Goal: Task Accomplishment & Management: Complete application form

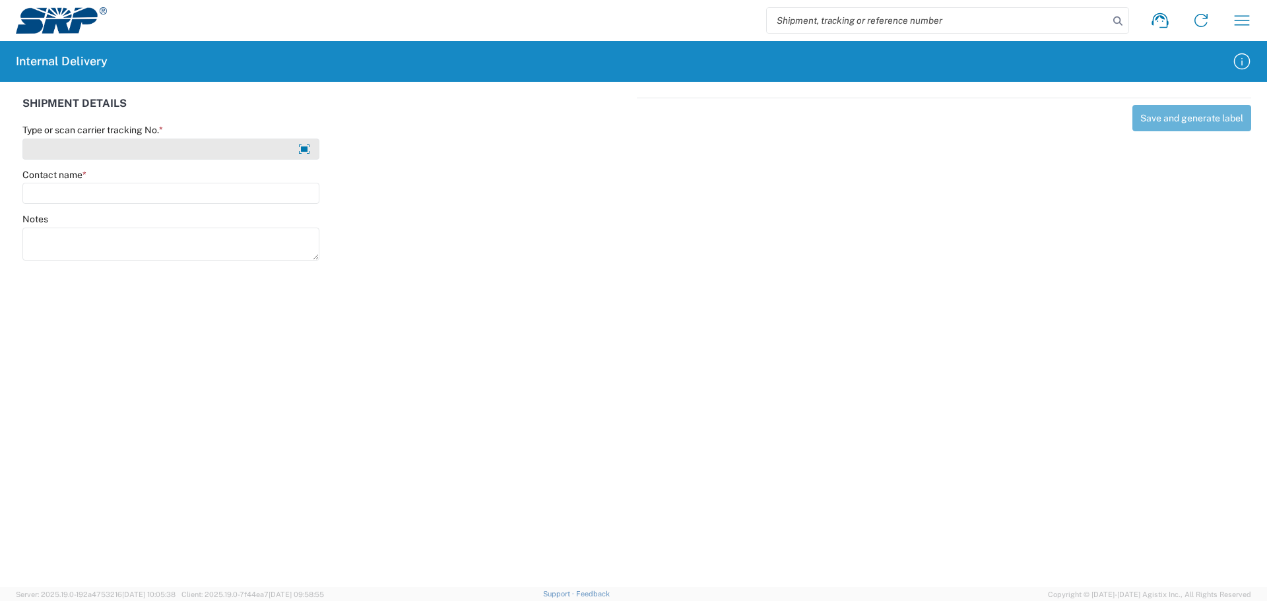
click at [88, 148] on input "Type or scan carrier tracking No. *" at bounding box center [170, 149] width 297 height 21
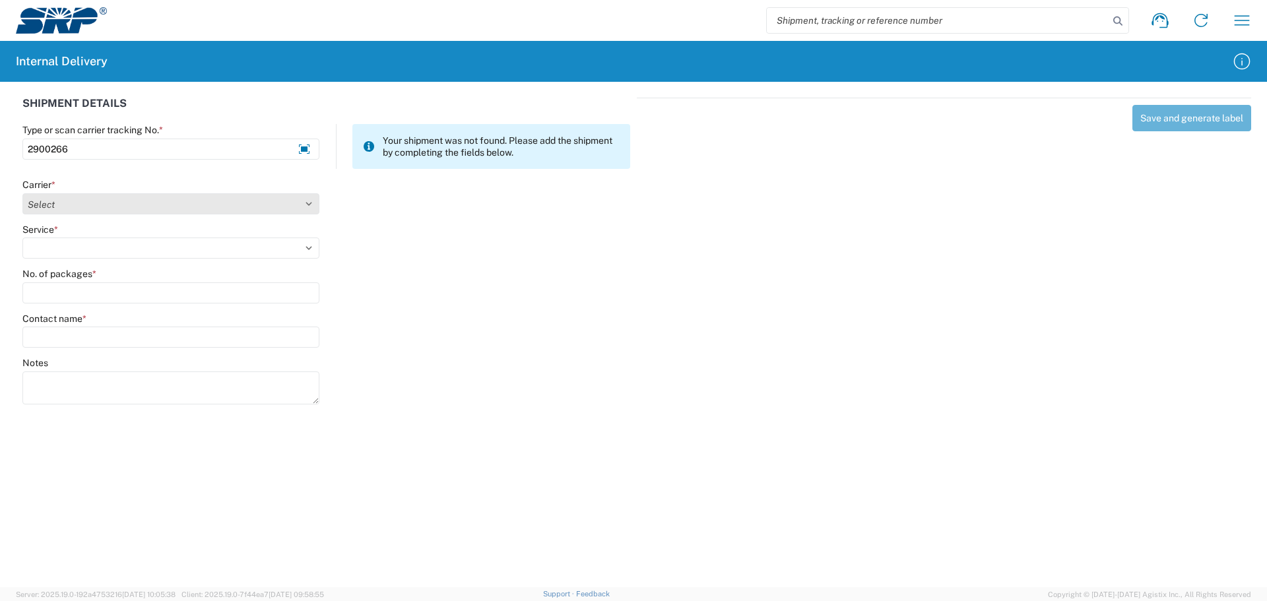
type input "2900266"
click at [115, 206] on select "Select Amazon Logistics ATI Trucking BC Dimerco Logistics Empire Southwest FedE…" at bounding box center [170, 203] width 297 height 21
select select "18714"
click at [22, 193] on select "Select Amazon Logistics ATI Trucking BC Dimerco Logistics Empire Southwest FedE…" at bounding box center [170, 203] width 297 height 21
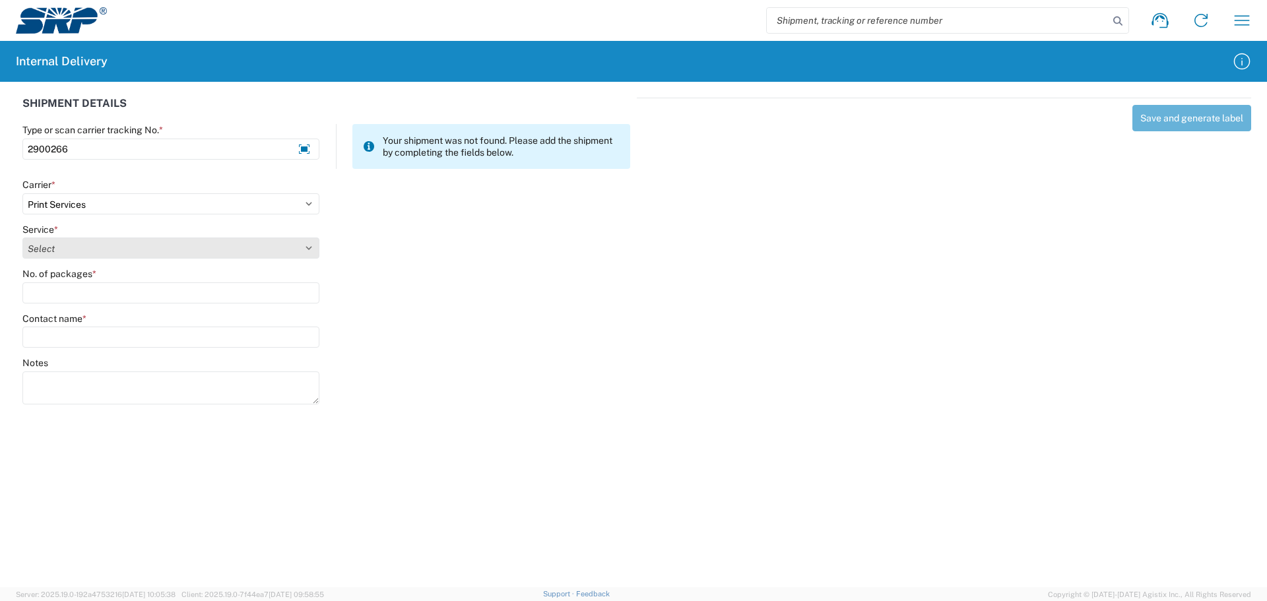
click at [92, 246] on select "Select Ground Inter-office" at bounding box center [170, 248] width 297 height 21
select select "35764"
click at [22, 238] on select "Select Ground Inter-office" at bounding box center [170, 248] width 297 height 21
click at [69, 294] on input "No. of packages *" at bounding box center [170, 292] width 297 height 21
type input "1"
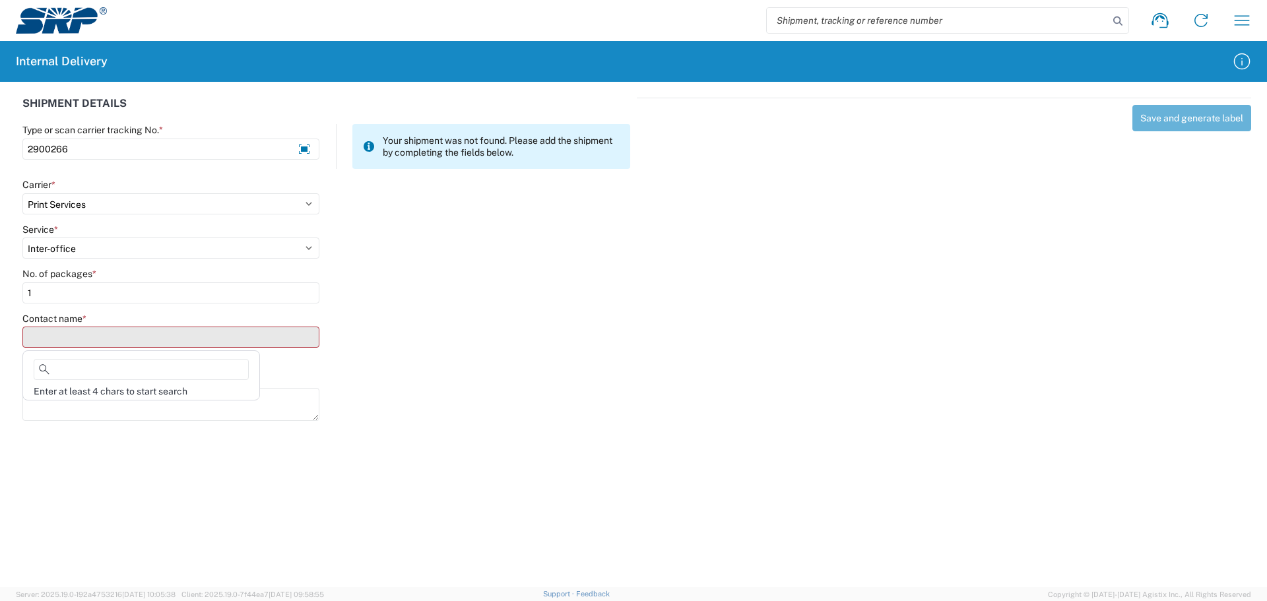
click at [84, 339] on input "Contact name *" at bounding box center [170, 337] width 297 height 21
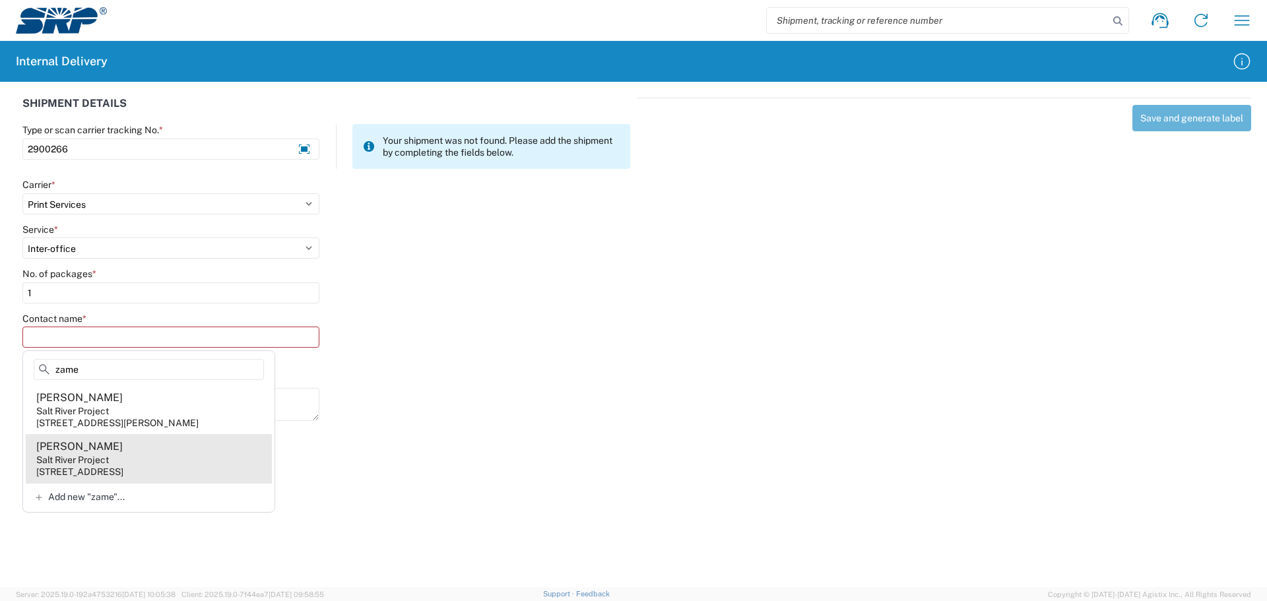
type input "zame"
click at [125, 477] on agx-address-suggestion-item "[PERSON_NAME] Salt River Project [STREET_ADDRESS]" at bounding box center [149, 458] width 246 height 49
type input "[PERSON_NAME]"
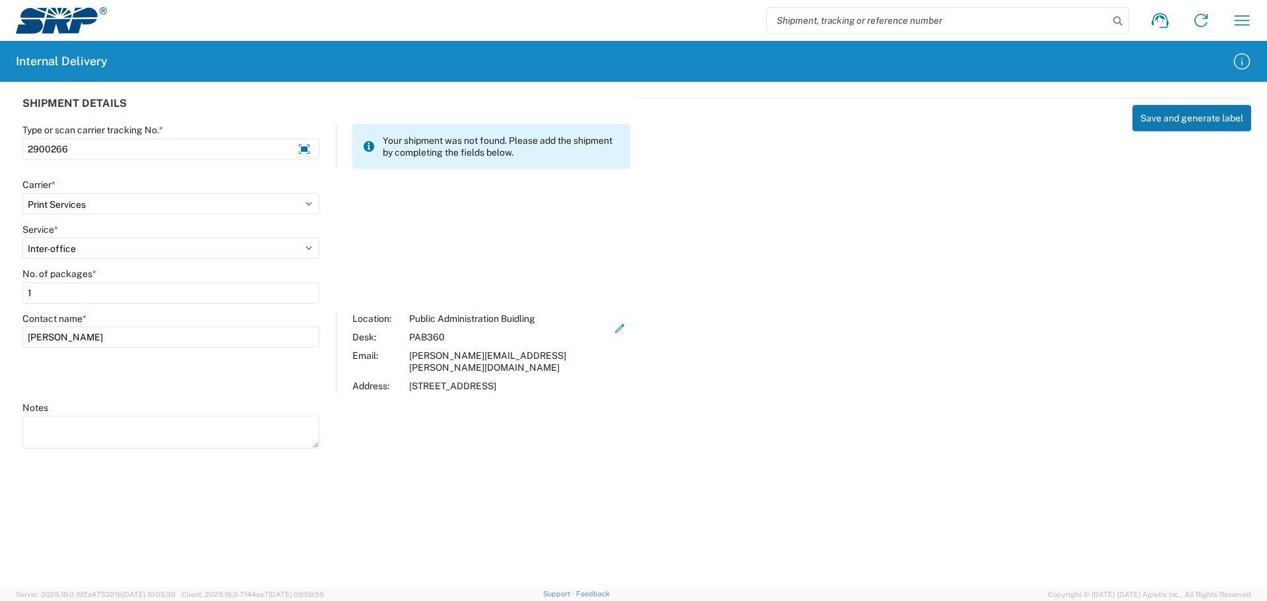
click at [1197, 113] on button "Save and generate label" at bounding box center [1191, 118] width 119 height 26
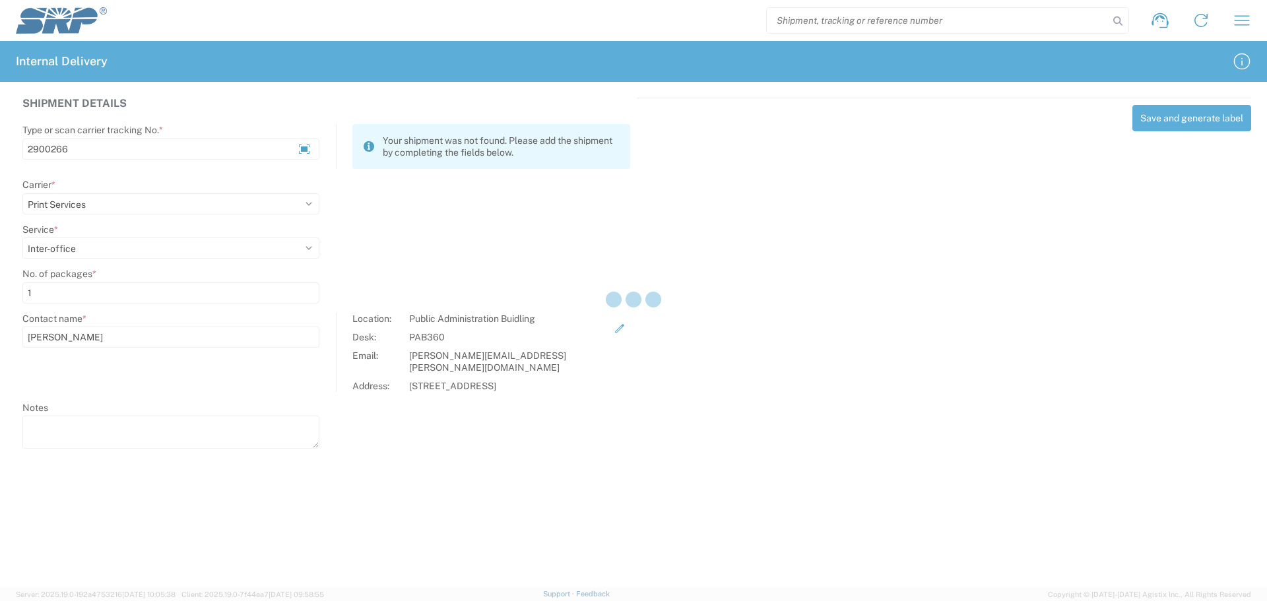
select select
